Goal: Find specific page/section: Find specific page/section

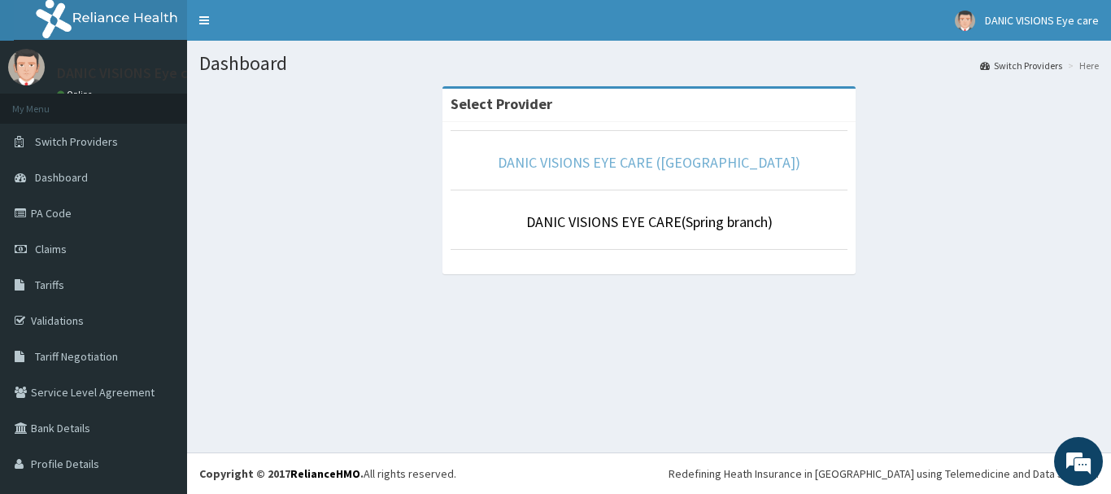
click at [636, 168] on link "DANIC VISIONS EYE CARE ([GEOGRAPHIC_DATA])" at bounding box center [649, 162] width 303 height 19
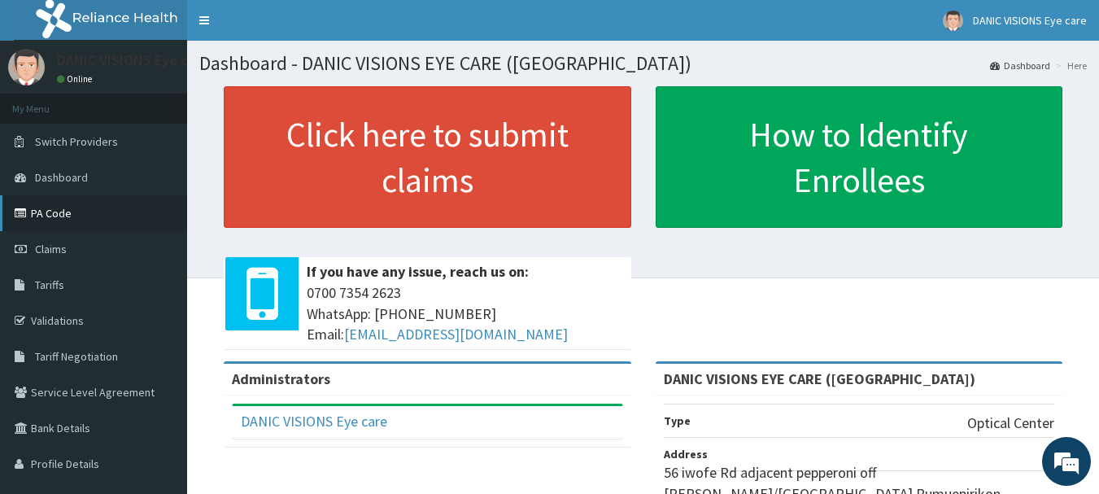
click at [59, 214] on link "PA Code" at bounding box center [93, 213] width 187 height 36
